Goal: Task Accomplishment & Management: Use online tool/utility

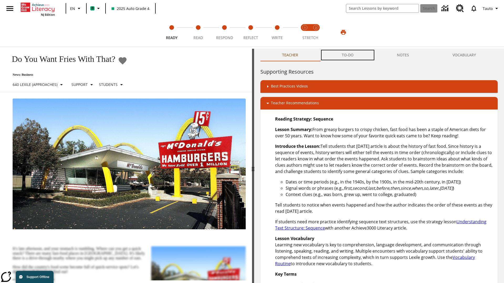
click at [348, 55] on button "TO-DO" at bounding box center [347, 55] width 55 height 13
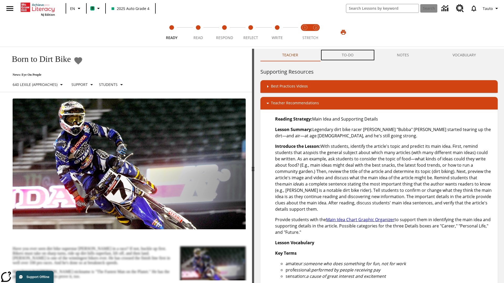
click at [348, 55] on button "TO-DO" at bounding box center [347, 55] width 55 height 13
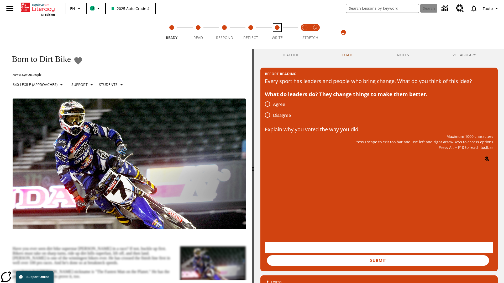
click at [277, 32] on span "Write" at bounding box center [277, 35] width 11 height 9
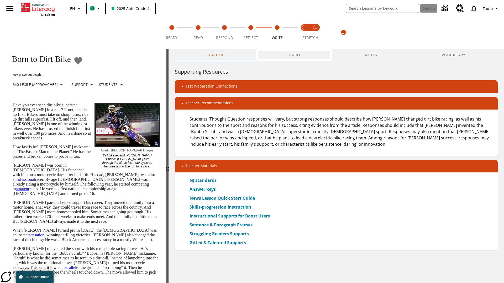
scroll to position [0, 0]
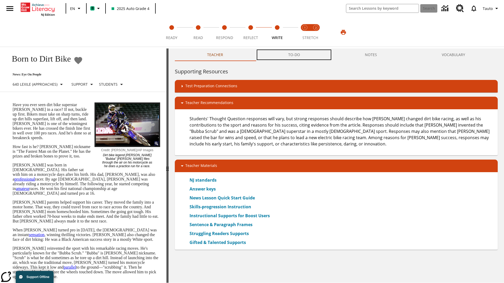
click at [294, 55] on button "TO-DO" at bounding box center [294, 55] width 77 height 13
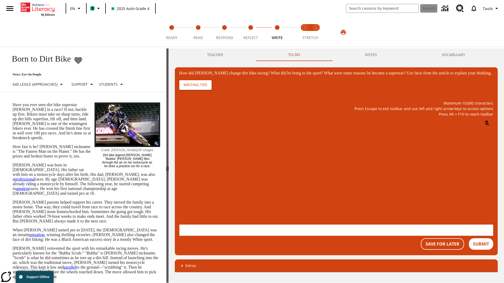
scroll to position [0, 0]
click at [442, 239] on button "Save For Later" at bounding box center [442, 245] width 43 height 12
